Goal: Find contact information: Find contact information

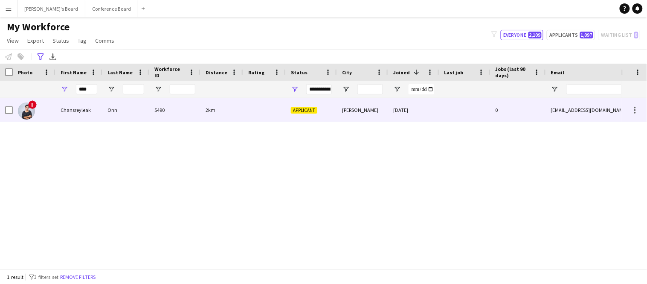
click at [171, 115] on div "5490" at bounding box center [174, 109] width 51 height 23
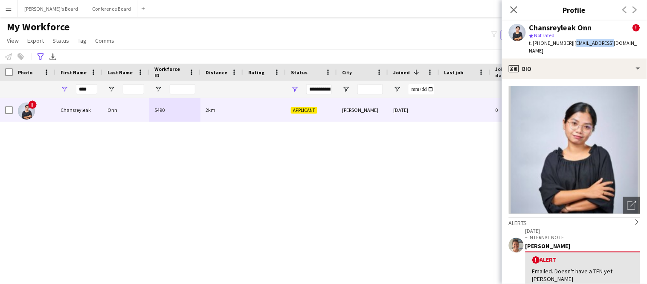
drag, startPoint x: 568, startPoint y: 43, endPoint x: 602, endPoint y: 44, distance: 34.1
click at [602, 44] on span "| [EMAIL_ADDRESS][DOMAIN_NAME]" at bounding box center [584, 47] width 108 height 14
drag, startPoint x: 530, startPoint y: 27, endPoint x: 618, endPoint y: 56, distance: 92.4
click at [618, 56] on div "Chansreyleak Onn ! star Not rated t. [PHONE_NUMBER] | [EMAIL_ADDRESS][DOMAIN_NA…" at bounding box center [574, 39] width 145 height 38
copy div "Chansreyleak Onn ! star Not rated t. [PHONE_NUMBER] | [EMAIL_ADDRESS][DOMAIN_NA…"
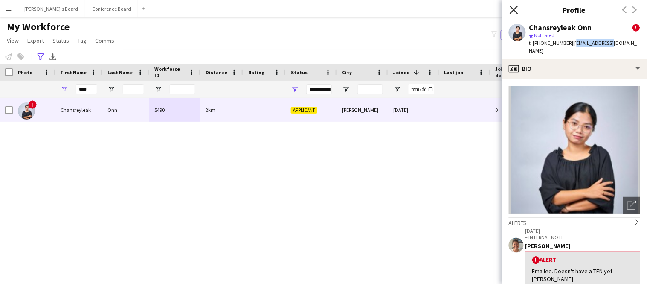
click at [513, 10] on icon at bounding box center [514, 10] width 8 height 8
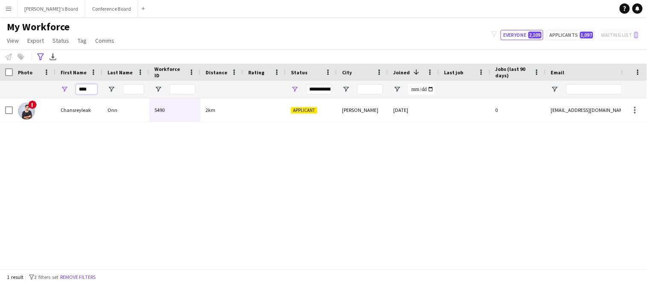
click at [94, 87] on input "****" at bounding box center [86, 89] width 21 height 10
type input "*"
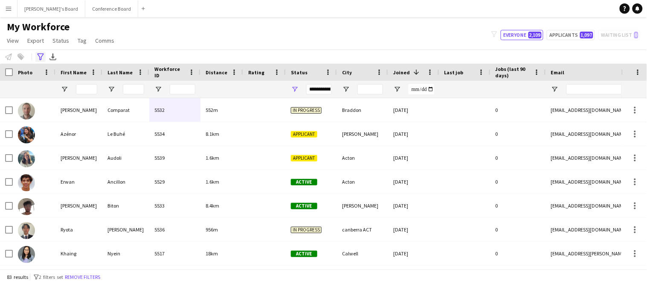
click at [39, 59] on icon "Advanced filters" at bounding box center [40, 56] width 7 height 7
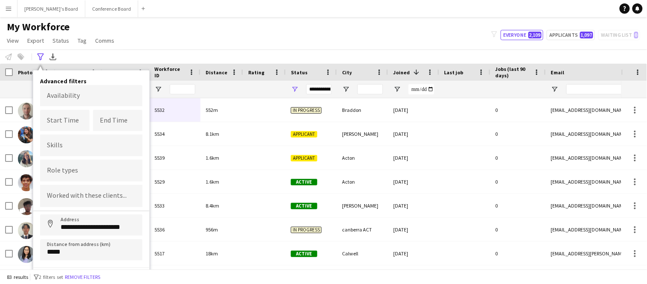
scroll to position [11, 0]
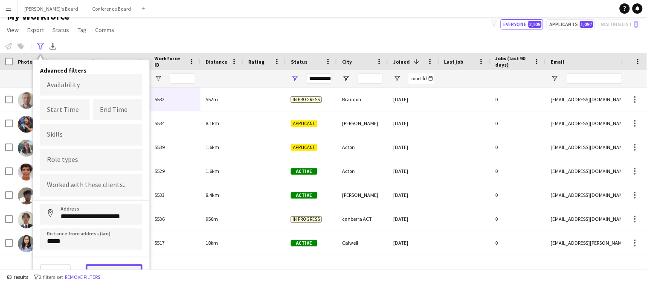
click at [100, 264] on button "View results" at bounding box center [114, 272] width 57 height 17
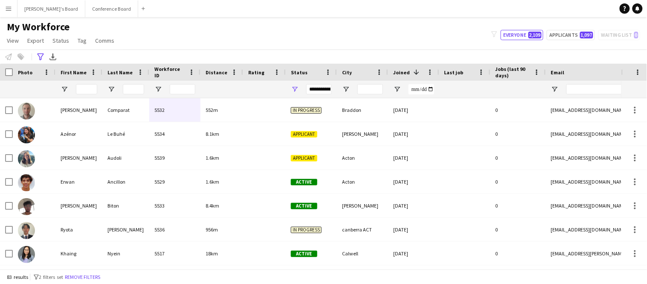
scroll to position [0, 0]
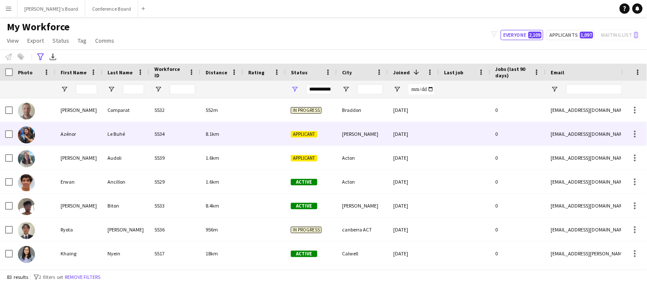
click at [73, 137] on div "Azénor" at bounding box center [78, 133] width 47 height 23
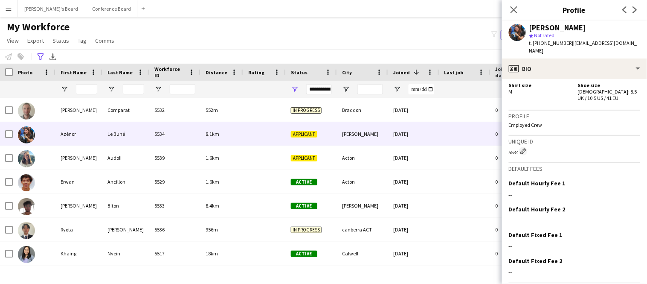
scroll to position [617, 0]
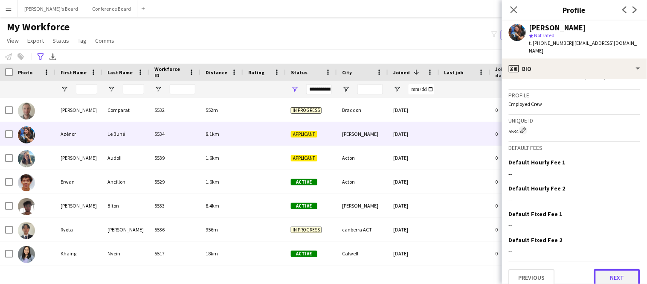
click at [619, 273] on button "Next" at bounding box center [617, 277] width 46 height 17
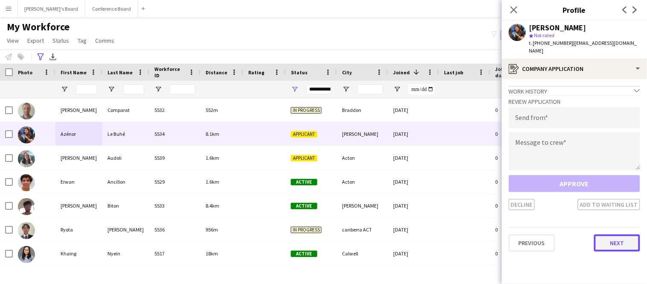
click at [609, 236] on button "Next" at bounding box center [617, 242] width 46 height 17
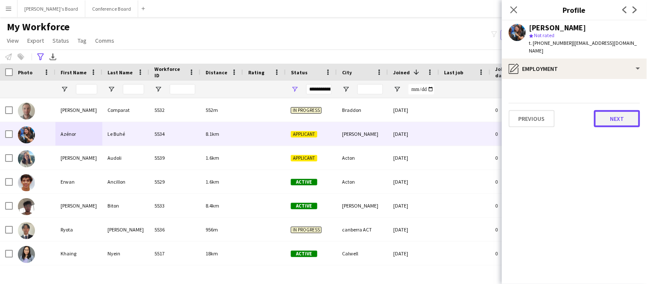
click at [608, 110] on button "Next" at bounding box center [617, 118] width 46 height 17
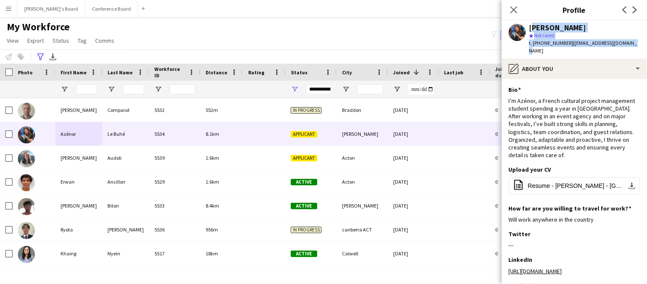
drag, startPoint x: 531, startPoint y: 28, endPoint x: 631, endPoint y: 47, distance: 101.5
click at [631, 47] on div "[PERSON_NAME] star Not rated t. [PHONE_NUMBER] | [EMAIL_ADDRESS][DOMAIN_NAME]" at bounding box center [574, 39] width 145 height 38
copy div "[PERSON_NAME] star Not rated t. [PHONE_NUMBER] | [EMAIL_ADDRESS][DOMAIN_NAME]"
click at [514, 11] on icon "Close pop-in" at bounding box center [514, 10] width 8 height 8
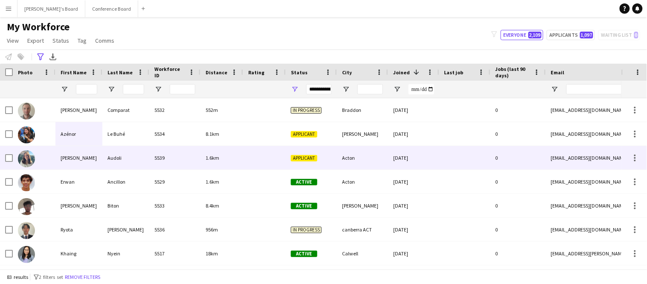
click at [118, 157] on div "Audoli" at bounding box center [125, 157] width 47 height 23
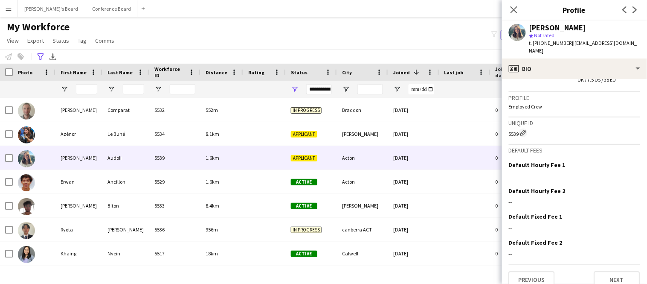
scroll to position [489, 0]
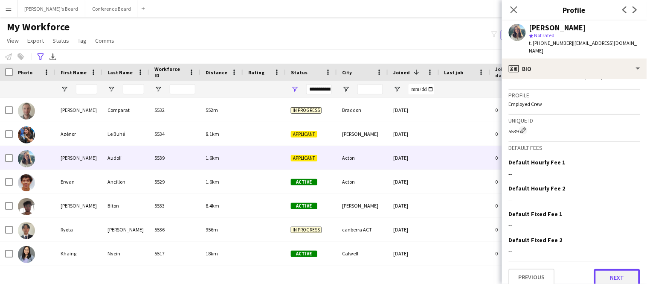
click at [627, 271] on button "Next" at bounding box center [617, 277] width 46 height 17
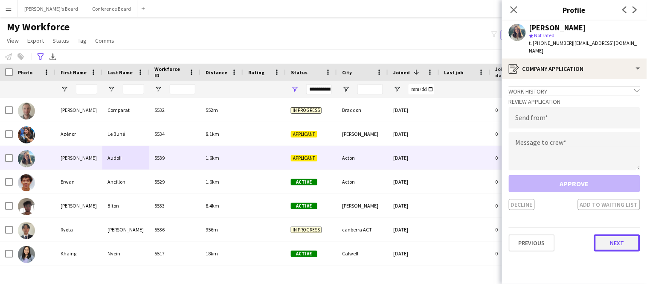
click at [615, 236] on button "Next" at bounding box center [617, 242] width 46 height 17
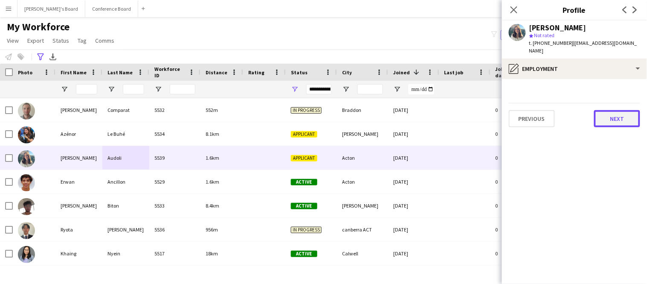
click at [601, 110] on button "Next" at bounding box center [617, 118] width 46 height 17
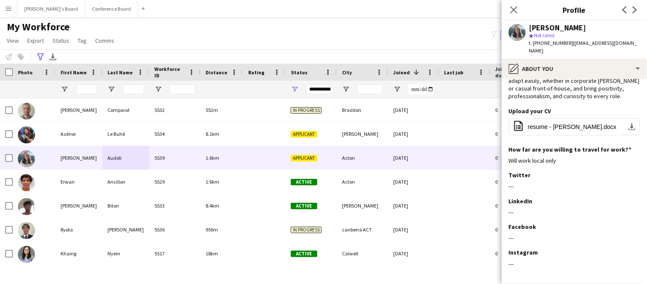
scroll to position [96, 0]
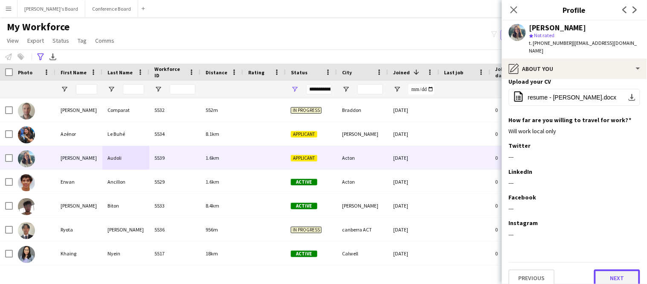
click at [605, 269] on button "Next" at bounding box center [617, 277] width 46 height 17
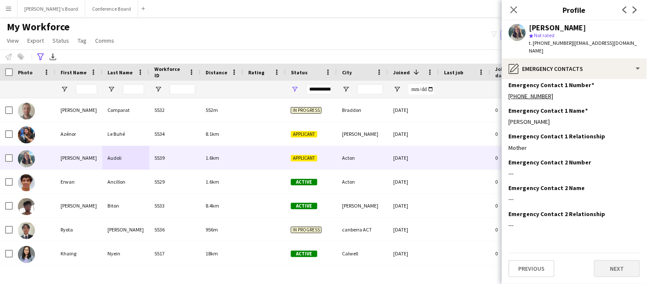
scroll to position [0, 0]
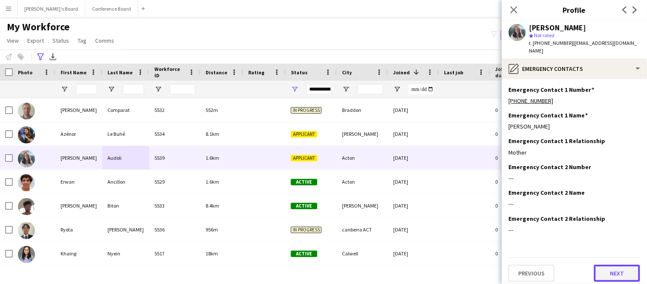
click at [605, 266] on button "Next" at bounding box center [617, 273] width 46 height 17
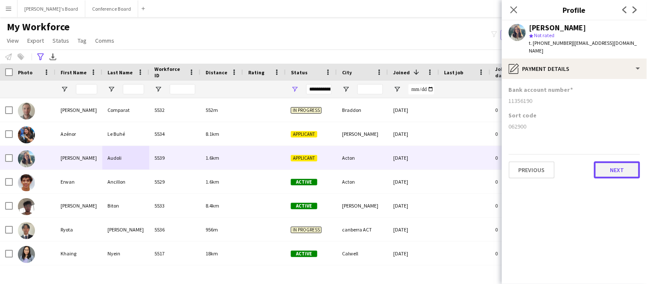
click at [617, 163] on button "Next" at bounding box center [617, 169] width 46 height 17
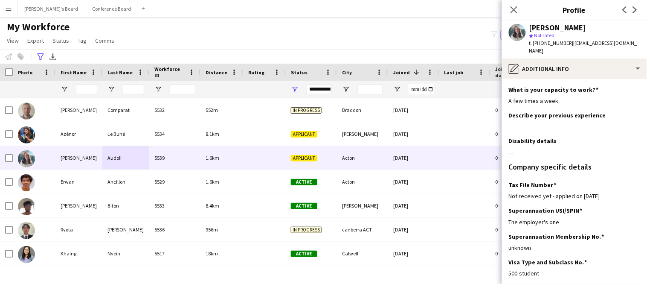
scroll to position [65, 0]
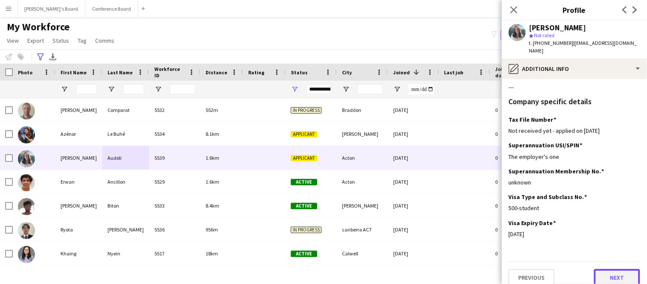
click at [611, 271] on button "Next" at bounding box center [617, 277] width 46 height 17
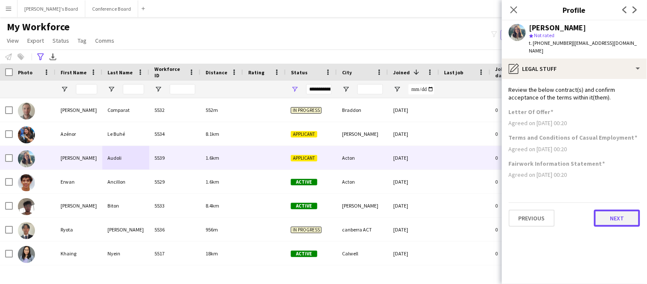
click at [618, 213] on button "Next" at bounding box center [617, 218] width 46 height 17
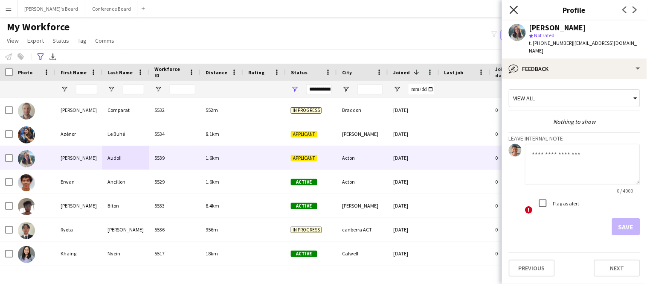
click at [515, 9] on icon "Close pop-in" at bounding box center [514, 10] width 8 height 8
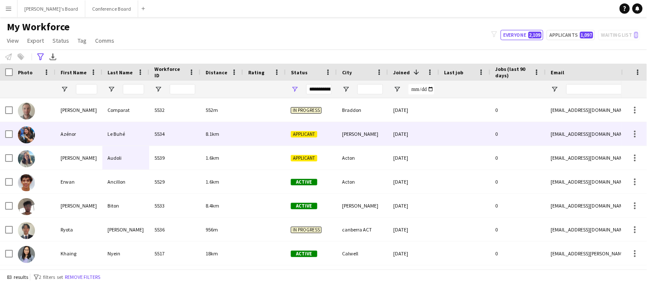
click at [181, 134] on div "5534" at bounding box center [174, 133] width 51 height 23
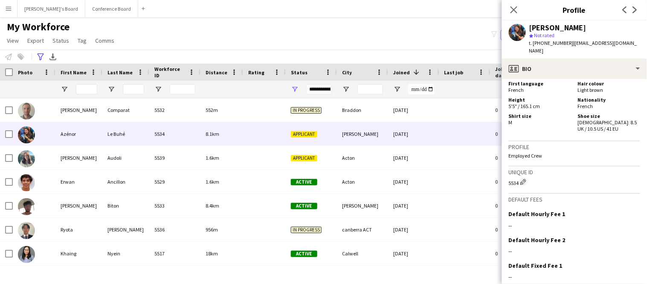
scroll to position [617, 0]
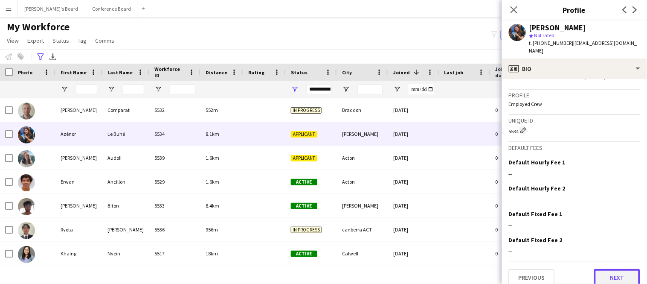
click at [614, 271] on button "Next" at bounding box center [617, 277] width 46 height 17
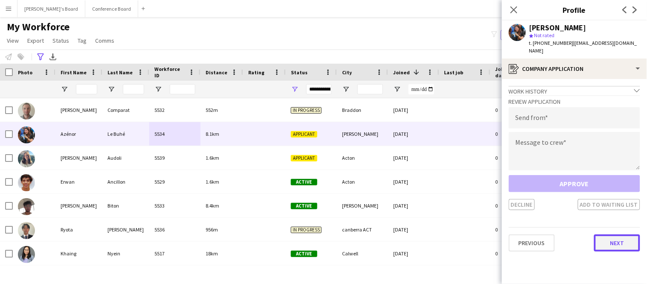
click at [612, 235] on button "Next" at bounding box center [617, 242] width 46 height 17
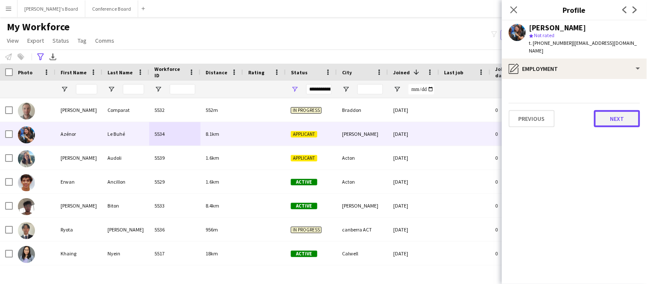
click at [608, 115] on button "Next" at bounding box center [617, 118] width 46 height 17
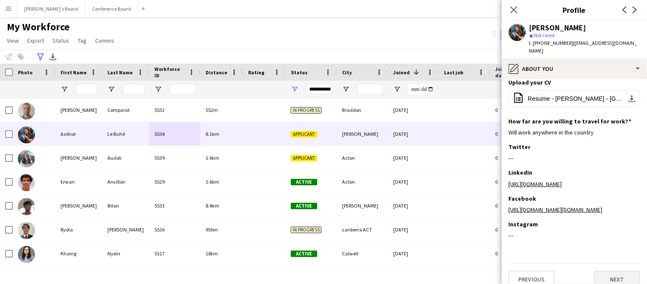
scroll to position [96, 0]
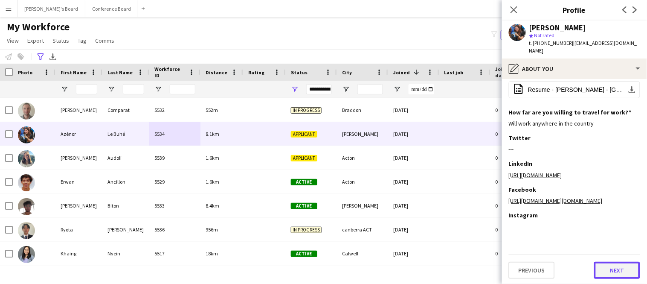
click at [610, 272] on button "Next" at bounding box center [617, 270] width 46 height 17
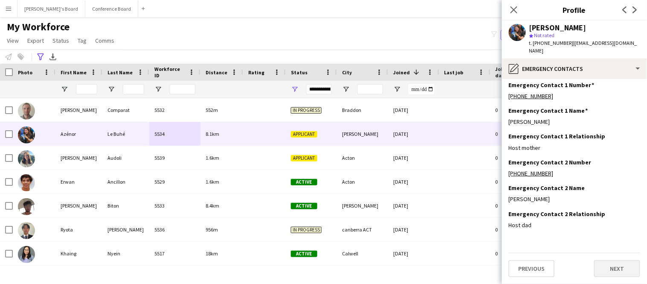
scroll to position [0, 0]
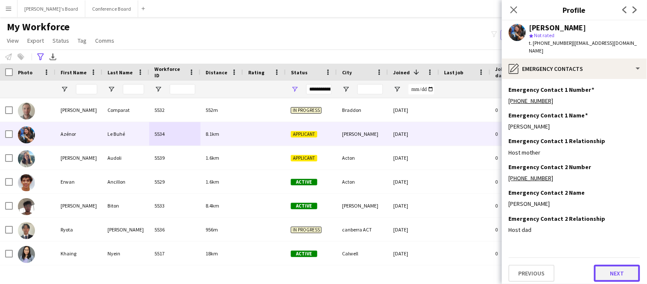
click at [609, 265] on button "Next" at bounding box center [617, 273] width 46 height 17
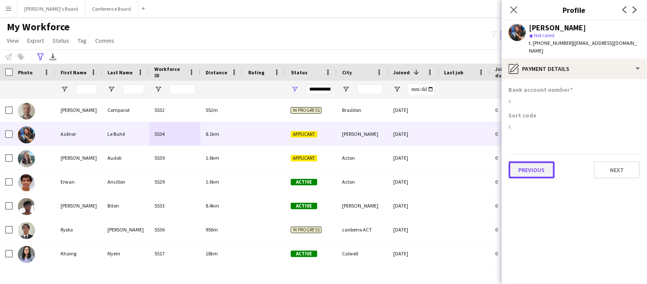
click at [549, 163] on button "Previous" at bounding box center [532, 169] width 46 height 17
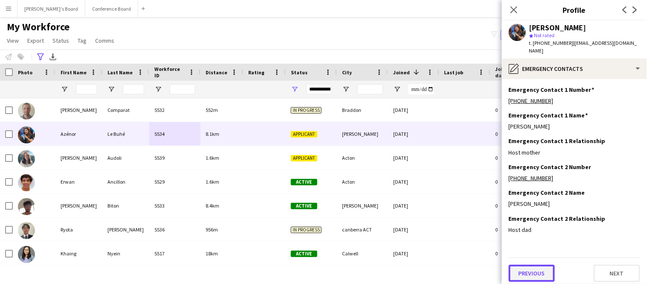
click at [541, 265] on button "Previous" at bounding box center [532, 273] width 46 height 17
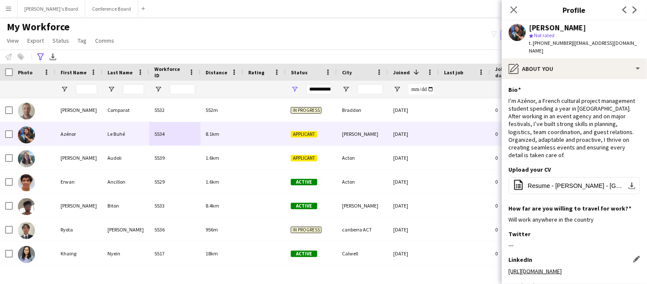
scroll to position [96, 0]
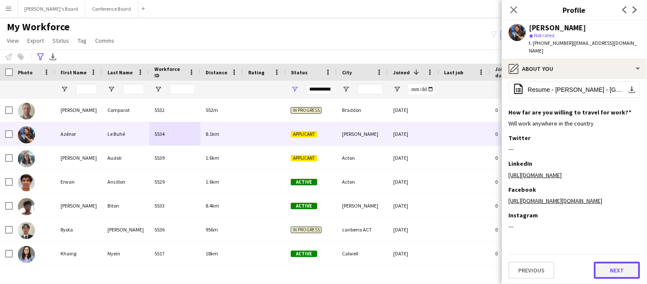
click at [612, 274] on button "Next" at bounding box center [617, 270] width 46 height 17
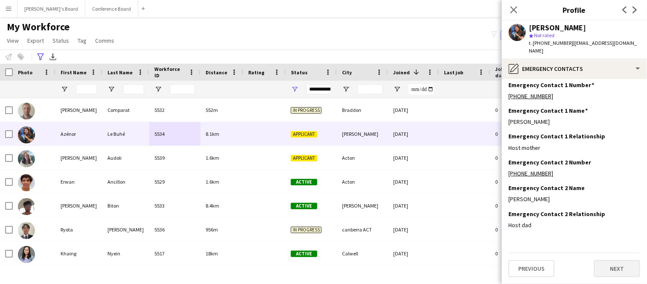
scroll to position [0, 0]
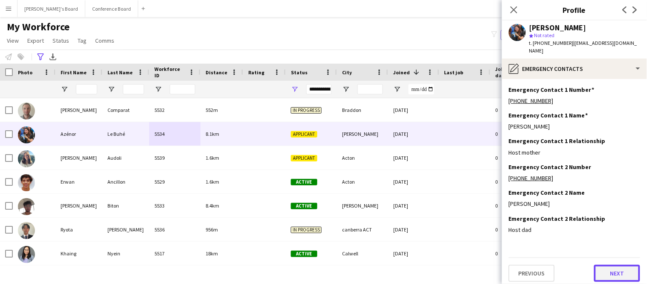
click at [612, 267] on button "Next" at bounding box center [617, 273] width 46 height 17
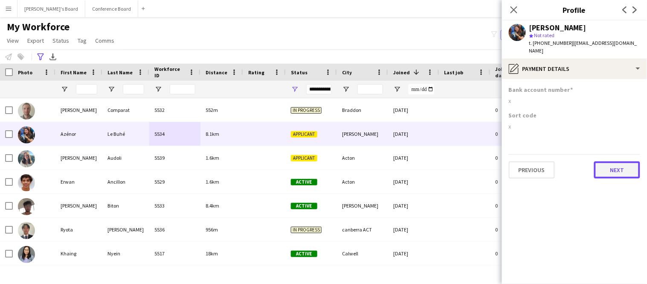
click at [618, 161] on button "Next" at bounding box center [617, 169] width 46 height 17
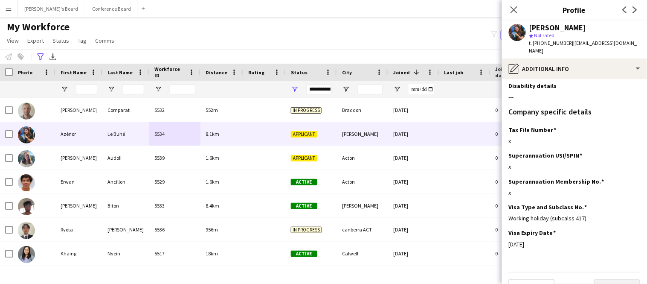
scroll to position [477, 0]
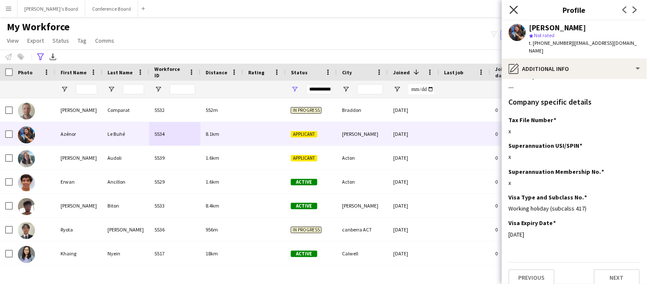
click at [515, 10] on icon at bounding box center [514, 10] width 8 height 8
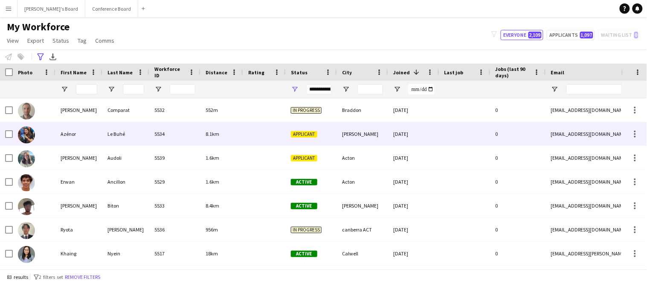
click at [115, 135] on div "Le Buhé" at bounding box center [125, 133] width 47 height 23
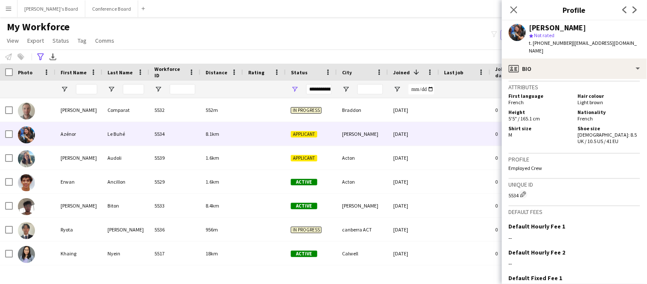
scroll to position [617, 0]
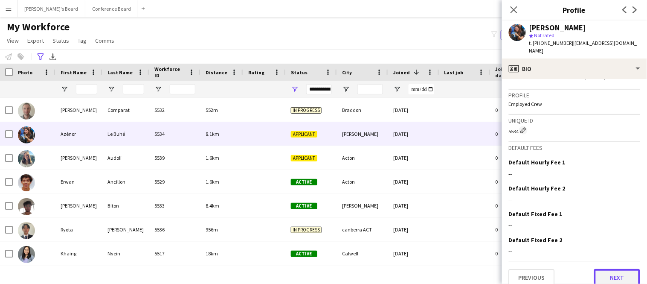
click at [623, 269] on button "Next" at bounding box center [617, 277] width 46 height 17
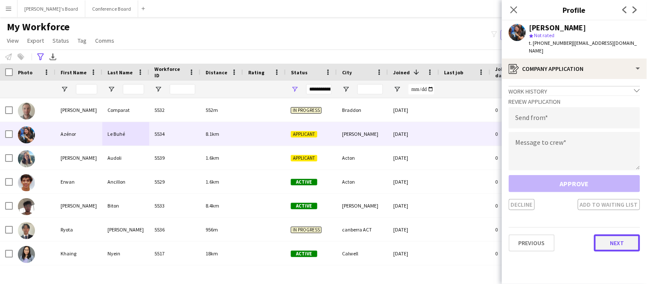
click at [612, 240] on button "Next" at bounding box center [617, 242] width 46 height 17
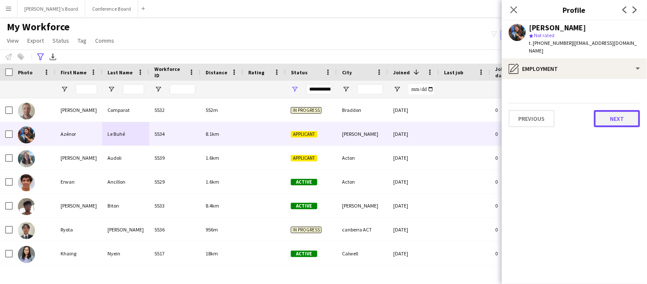
click at [609, 115] on button "Next" at bounding box center [617, 118] width 46 height 17
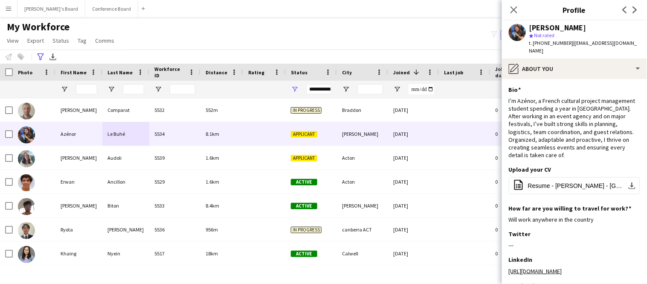
scroll to position [96, 0]
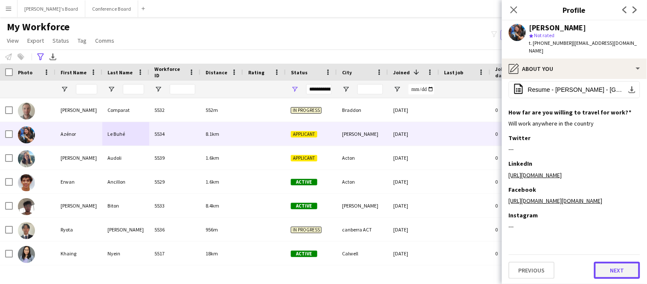
click at [614, 270] on button "Next" at bounding box center [617, 270] width 46 height 17
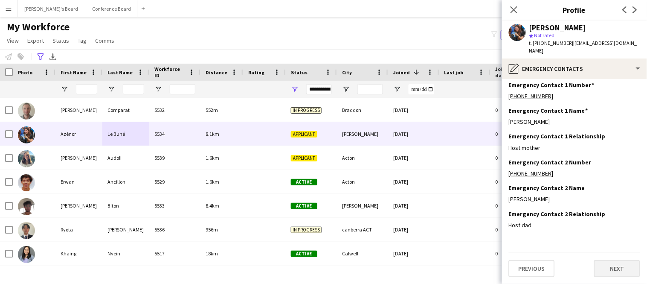
scroll to position [0, 0]
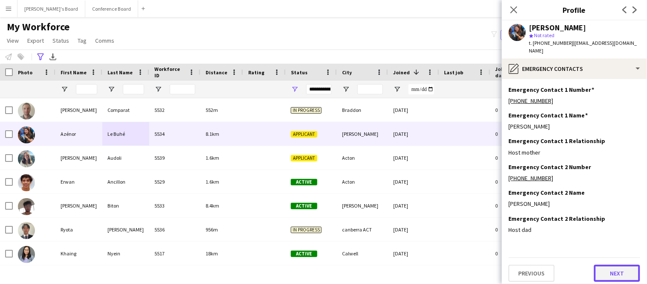
click at [614, 270] on button "Next" at bounding box center [617, 273] width 46 height 17
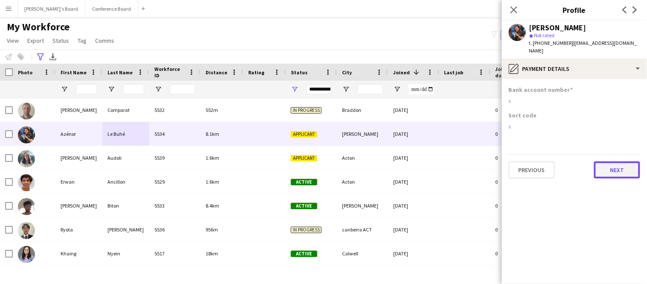
click at [600, 161] on button "Next" at bounding box center [617, 169] width 46 height 17
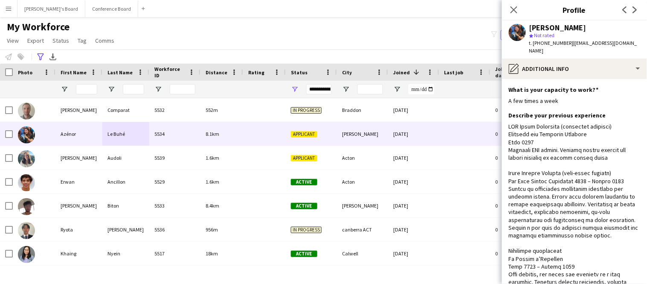
scroll to position [477, 0]
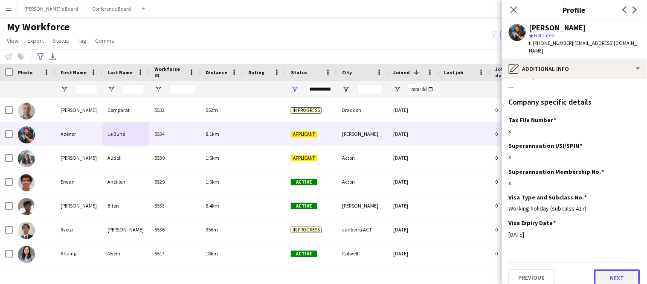
click at [620, 272] on button "Next" at bounding box center [617, 277] width 46 height 17
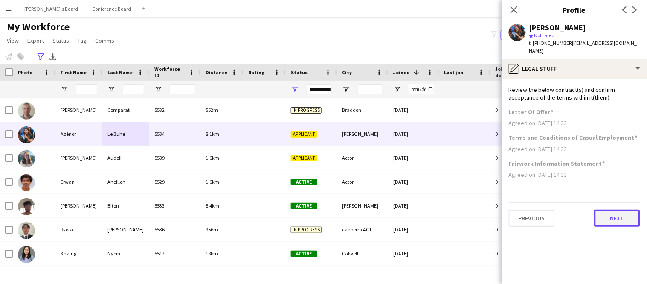
click at [620, 215] on button "Next" at bounding box center [617, 218] width 46 height 17
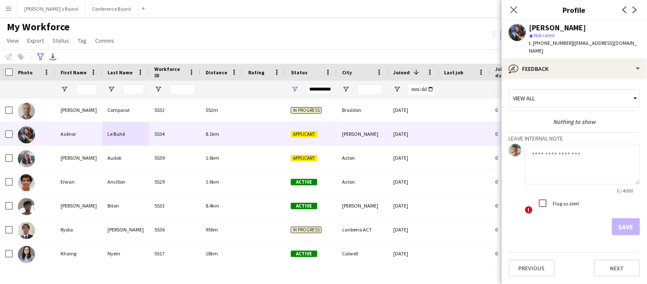
click at [543, 150] on textarea at bounding box center [582, 164] width 115 height 41
click at [575, 147] on textarea "**********" at bounding box center [582, 164] width 115 height 41
click at [582, 148] on textarea "**********" at bounding box center [582, 164] width 115 height 41
click at [538, 146] on textarea "**********" at bounding box center [582, 164] width 115 height 41
type textarea "**********"
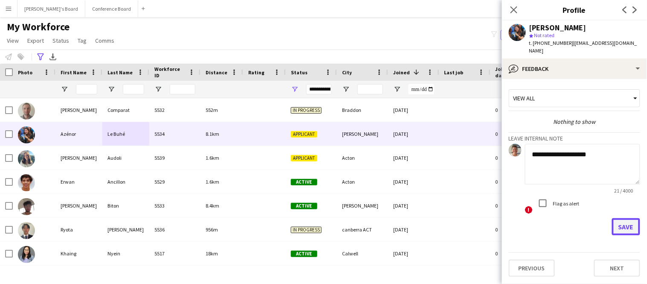
click at [626, 218] on button "Save" at bounding box center [626, 226] width 28 height 17
click at [626, 218] on button "Save" at bounding box center [620, 226] width 41 height 17
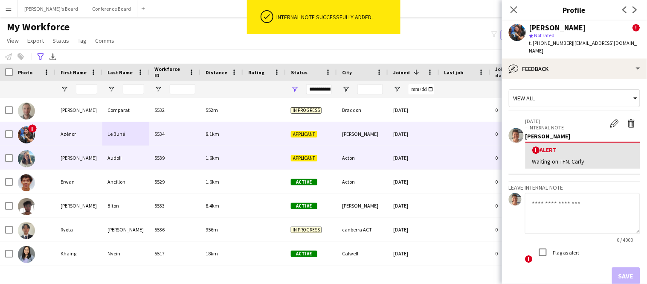
click at [73, 163] on div "[PERSON_NAME]" at bounding box center [78, 157] width 47 height 23
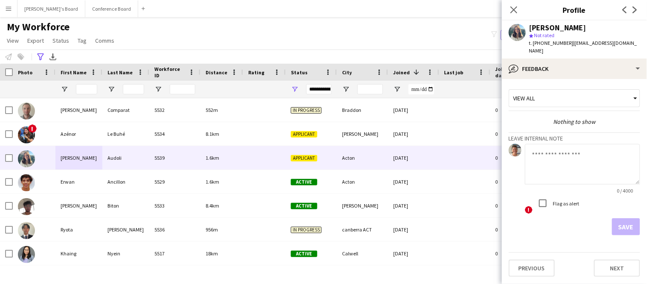
click at [541, 144] on textarea at bounding box center [582, 164] width 115 height 41
type textarea "**********"
click at [621, 223] on button "Save" at bounding box center [626, 226] width 28 height 17
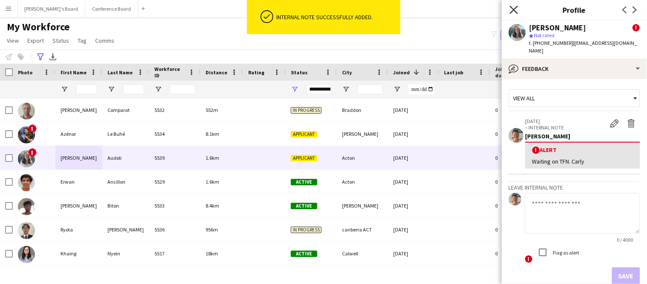
click at [514, 10] on icon at bounding box center [514, 10] width 8 height 8
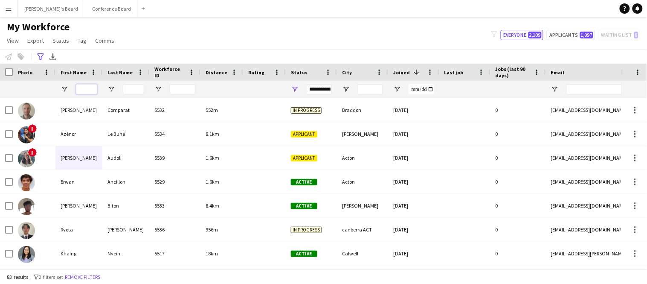
click at [83, 91] on input "First Name Filter Input" at bounding box center [86, 89] width 21 height 10
click at [132, 91] on input "Last Name Filter Input" at bounding box center [133, 89] width 21 height 10
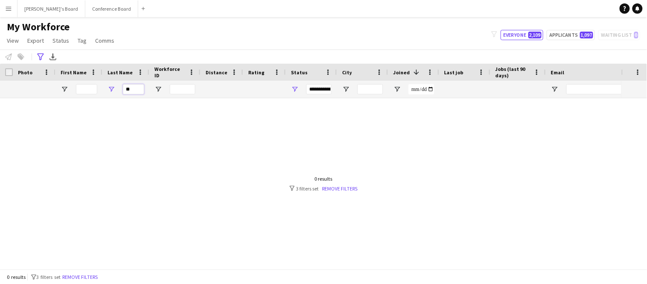
type input "*"
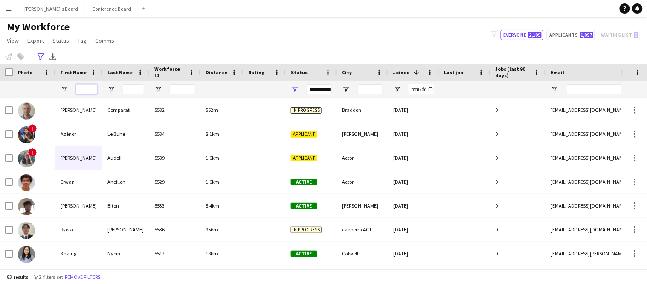
click at [85, 90] on input "First Name Filter Input" at bounding box center [86, 89] width 21 height 10
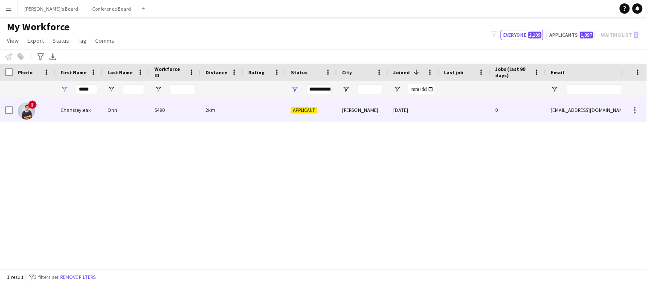
click at [84, 107] on div "Chansreyleak" at bounding box center [78, 109] width 47 height 23
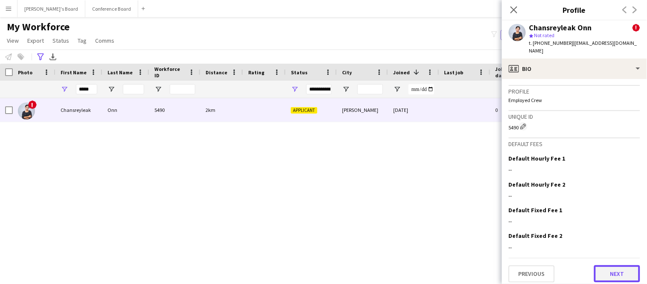
click at [614, 269] on button "Next" at bounding box center [617, 273] width 46 height 17
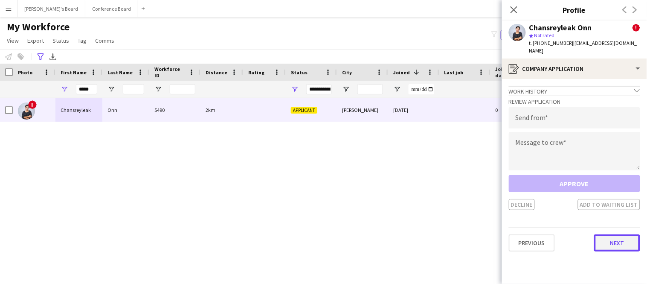
click at [612, 244] on button "Next" at bounding box center [617, 242] width 46 height 17
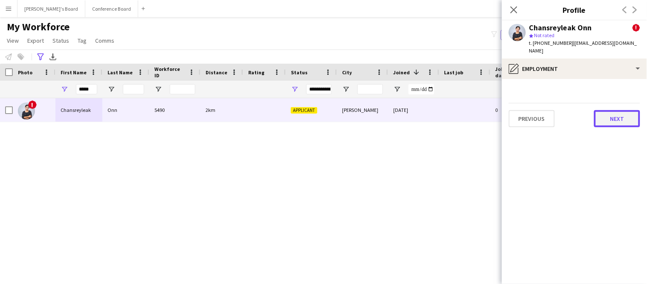
click at [600, 120] on button "Next" at bounding box center [617, 118] width 46 height 17
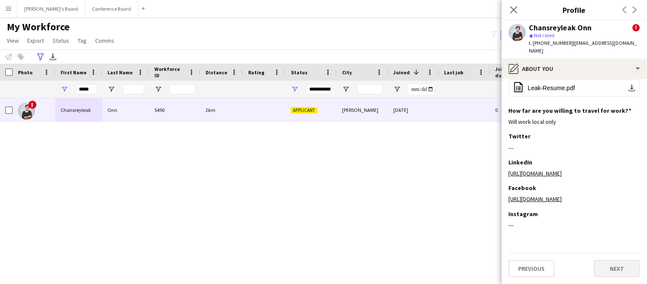
scroll to position [96, 0]
click at [609, 270] on button "Next" at bounding box center [617, 268] width 46 height 17
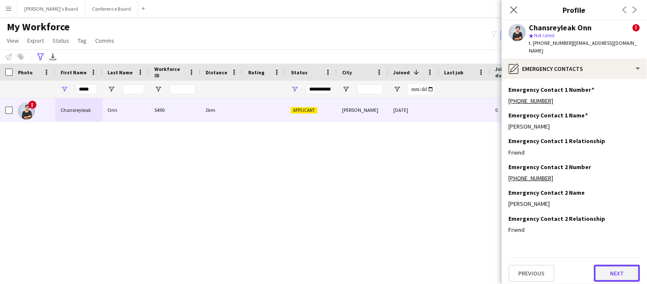
click at [609, 268] on button "Next" at bounding box center [617, 273] width 46 height 17
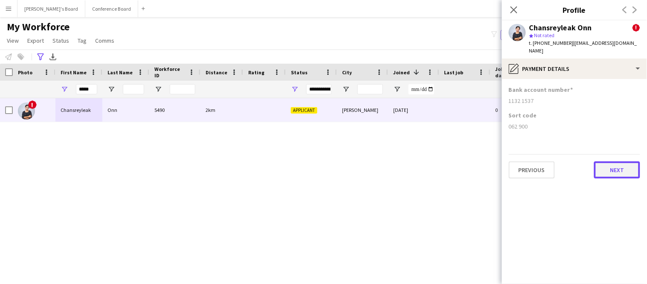
click at [606, 174] on button "Next" at bounding box center [617, 169] width 46 height 17
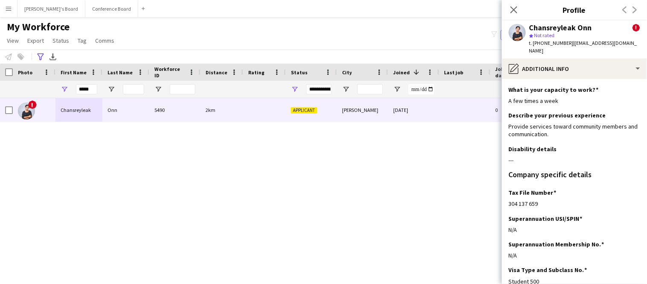
scroll to position [81, 0]
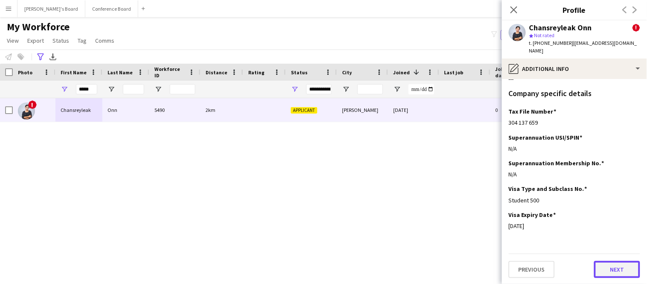
click at [609, 268] on button "Next" at bounding box center [617, 269] width 46 height 17
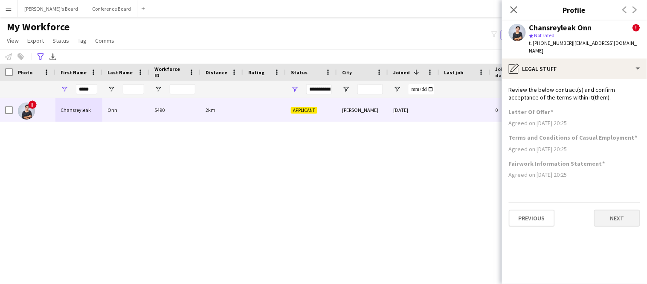
scroll to position [0, 0]
click at [614, 222] on button "Next" at bounding box center [617, 218] width 46 height 17
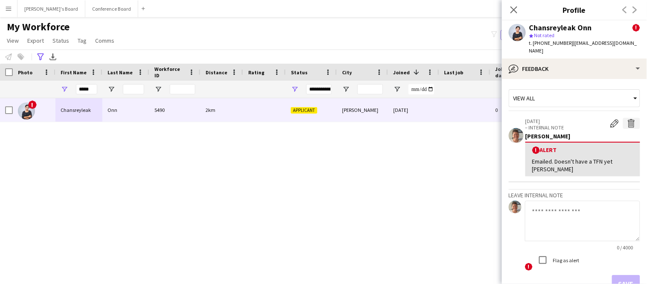
click at [632, 122] on app-icon "Delete alert" at bounding box center [632, 123] width 9 height 9
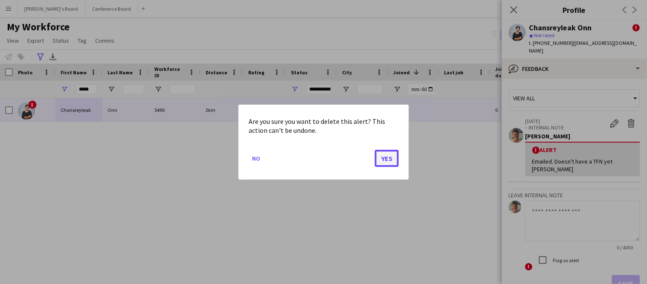
click at [387, 160] on button "Yes" at bounding box center [387, 157] width 24 height 17
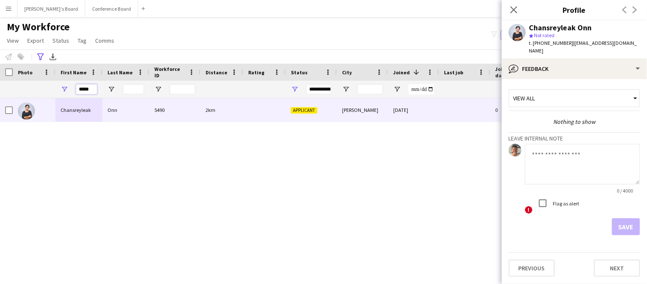
click at [93, 88] on input "*****" at bounding box center [86, 89] width 21 height 10
type input "*"
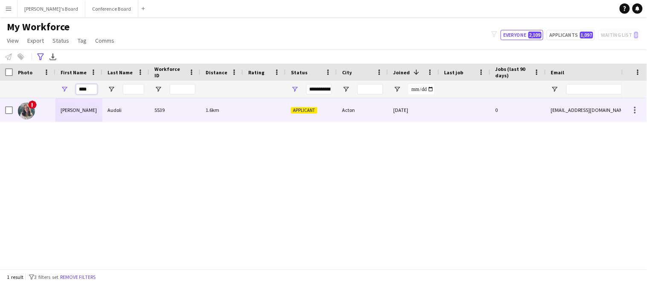
type input "****"
click at [88, 108] on div "[PERSON_NAME]" at bounding box center [78, 109] width 47 height 23
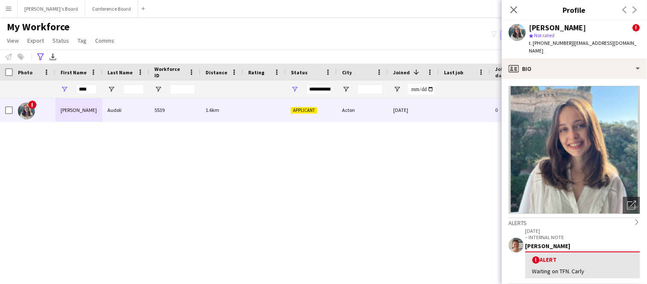
drag, startPoint x: 569, startPoint y: 44, endPoint x: 632, endPoint y: 47, distance: 62.4
click at [632, 47] on div "[PERSON_NAME] ! star Not rated t. [PHONE_NUMBER] | [EMAIL_ADDRESS][DOMAIN_NAME]" at bounding box center [574, 39] width 145 height 38
copy span "[EMAIL_ADDRESS][DOMAIN_NAME]"
click at [632, 201] on icon "Open photos pop-in" at bounding box center [632, 205] width 9 height 9
